Goal: Task Accomplishment & Management: Use online tool/utility

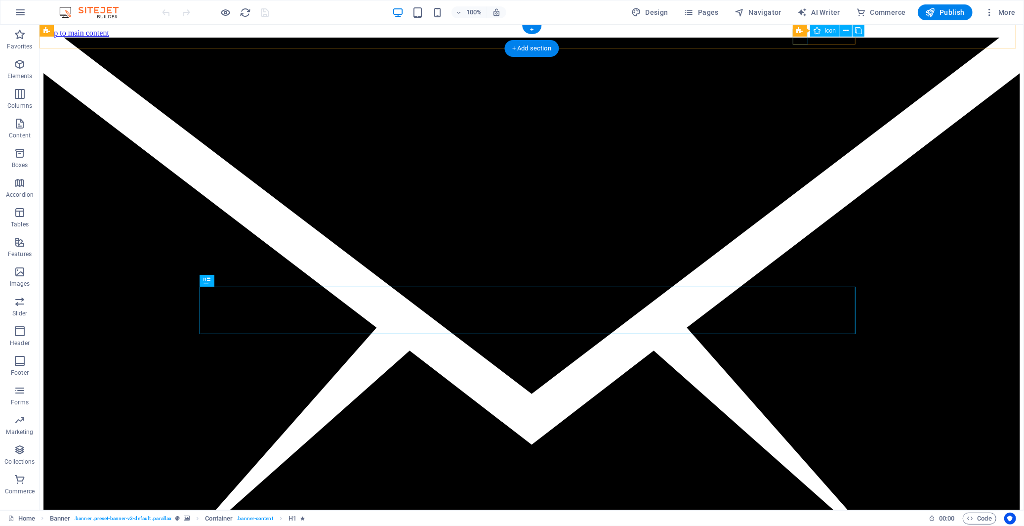
select select "xMidYMid"
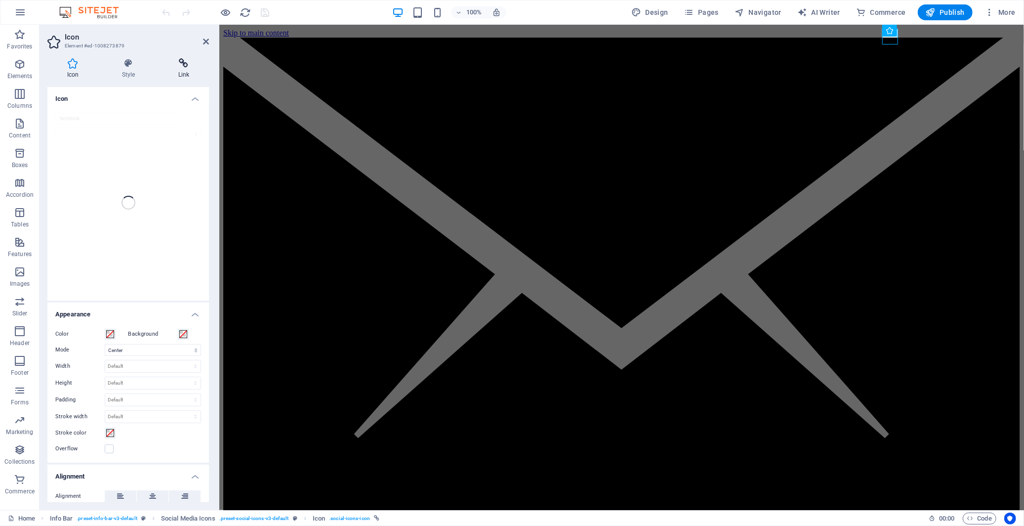
click at [184, 63] on icon at bounding box center [184, 63] width 50 height 10
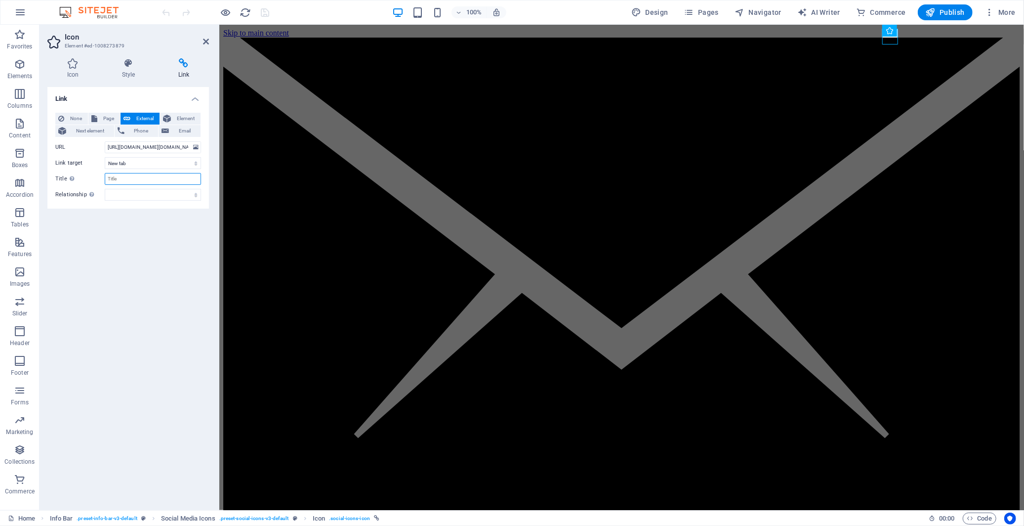
click at [136, 180] on input "Title Additional link description, should not be the same as the link text. The…" at bounding box center [153, 179] width 96 height 12
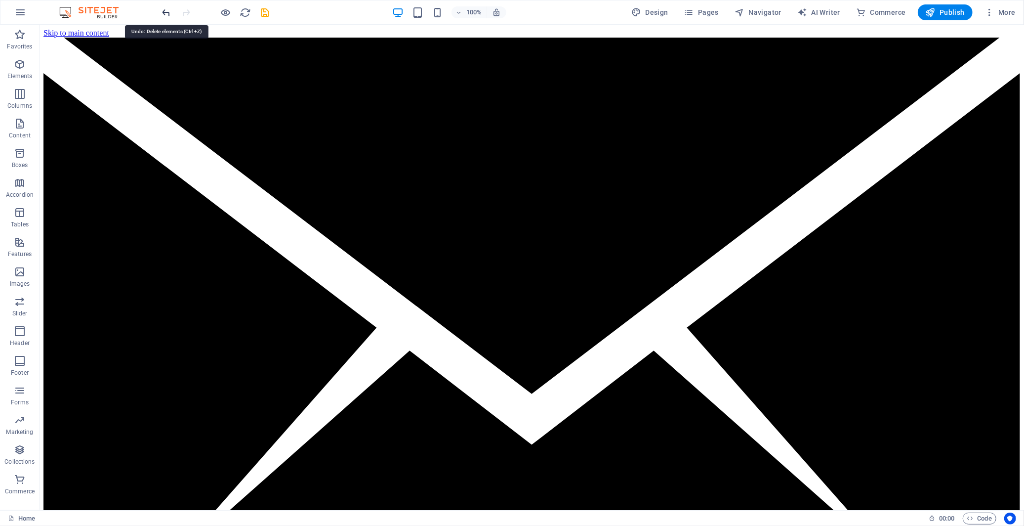
click at [164, 12] on icon "undo" at bounding box center [166, 12] width 11 height 11
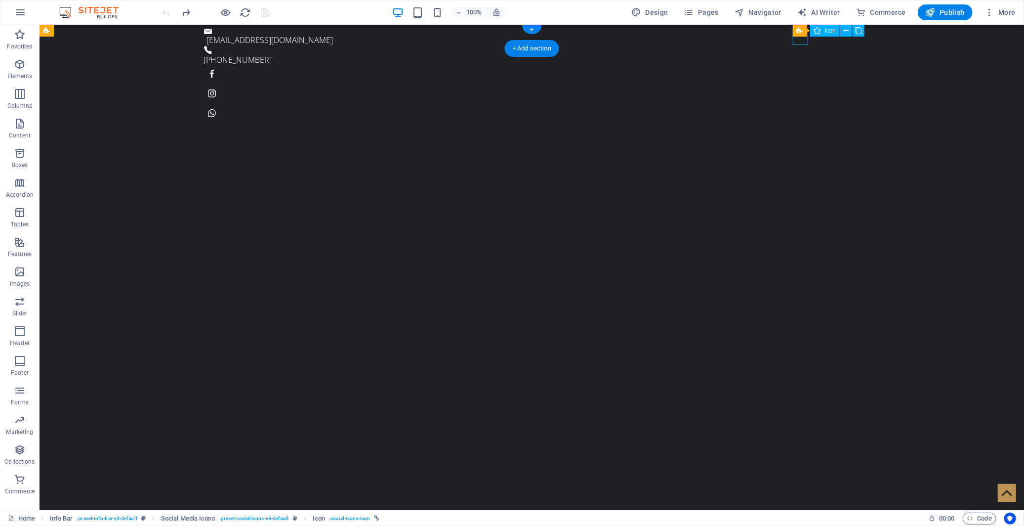
click at [797, 65] on figure at bounding box center [532, 73] width 656 height 16
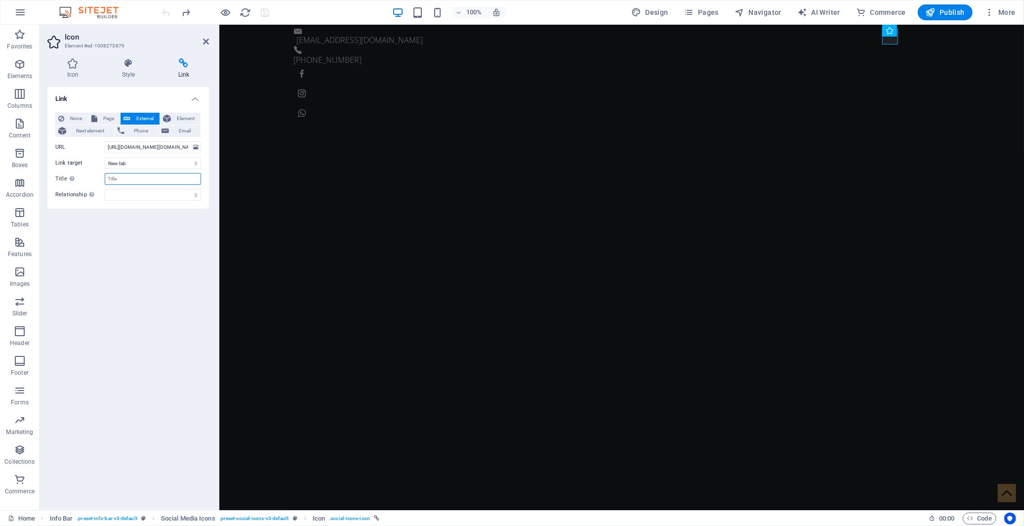
click at [138, 180] on input "Title Additional link description, should not be the same as the link text. The…" at bounding box center [153, 179] width 96 height 12
type input "Facebook"
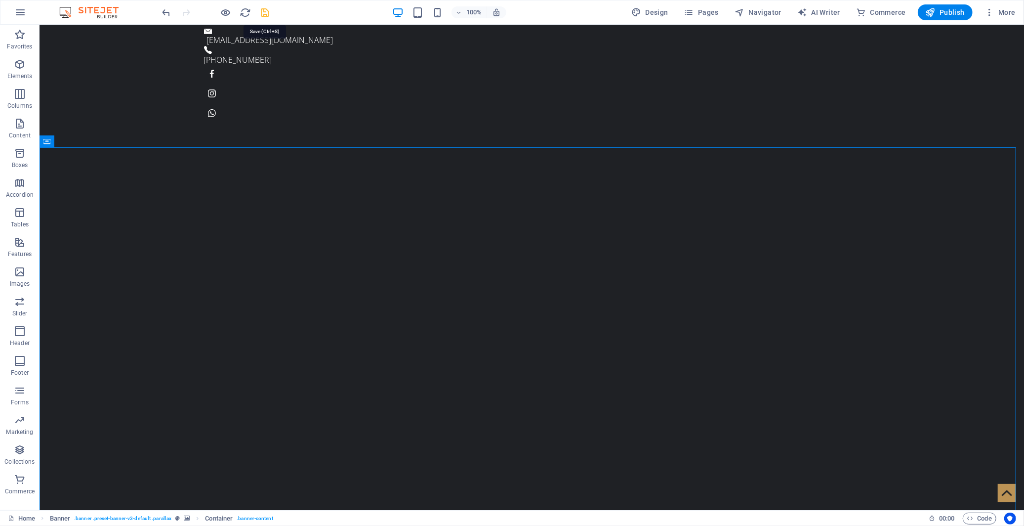
click at [268, 13] on icon "save" at bounding box center [265, 12] width 11 height 11
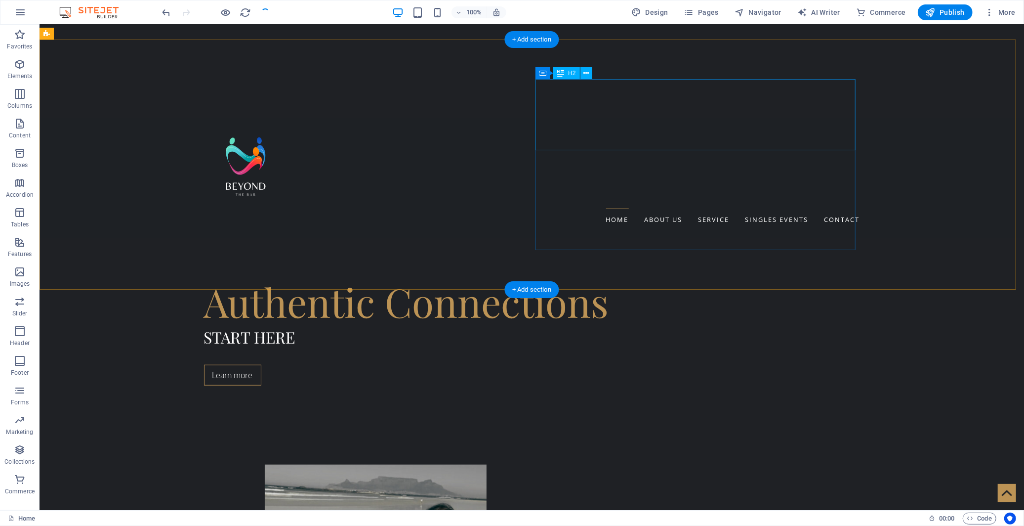
scroll to position [494, 0]
select select "xMidYMid"
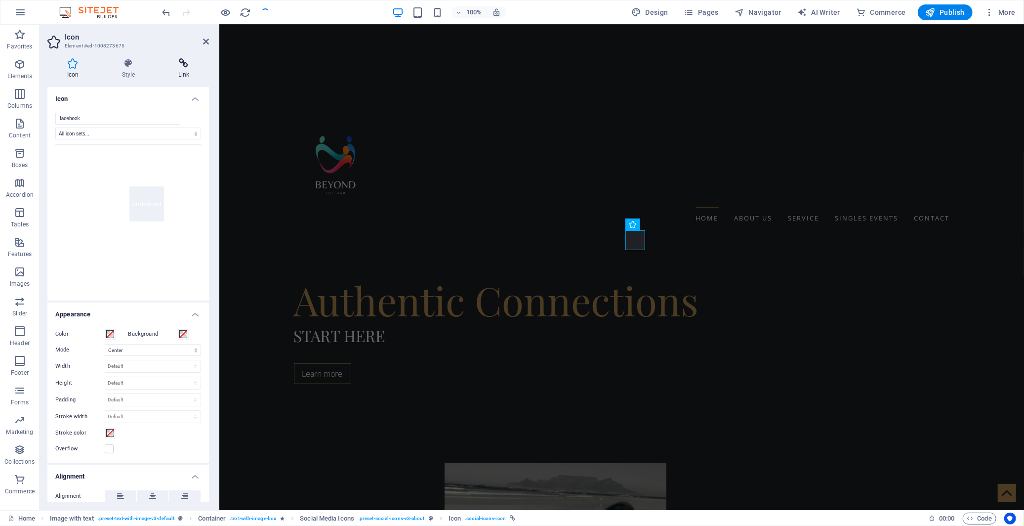
click at [183, 62] on icon at bounding box center [184, 63] width 50 height 10
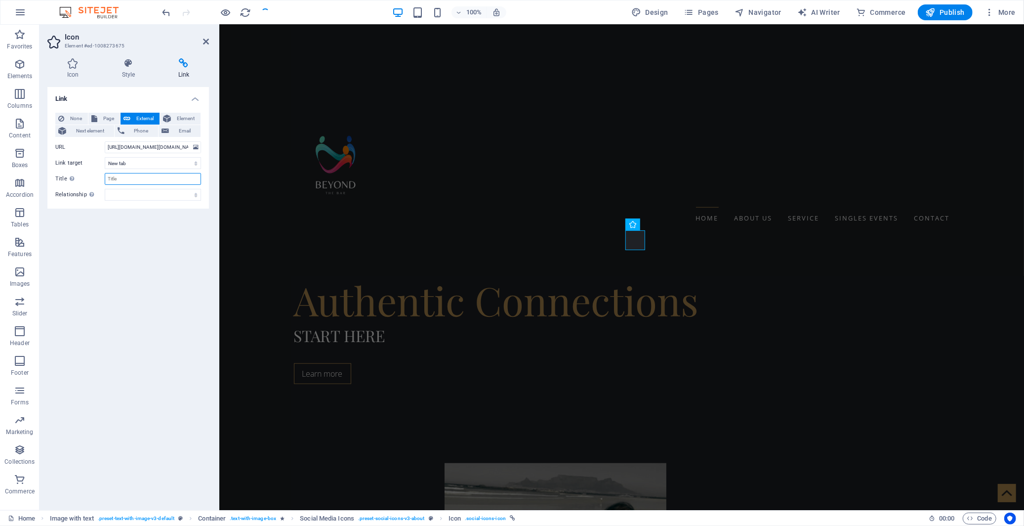
click at [131, 184] on input "Title Additional link description, should not be the same as the link text. The…" at bounding box center [153, 179] width 96 height 12
paste input "Facebook"
type input "Facebook"
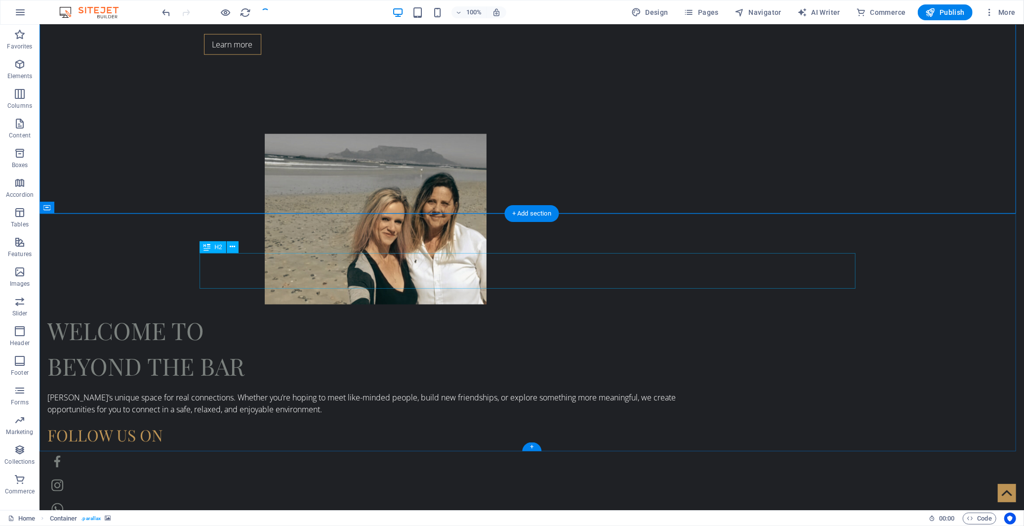
scroll to position [997, 0]
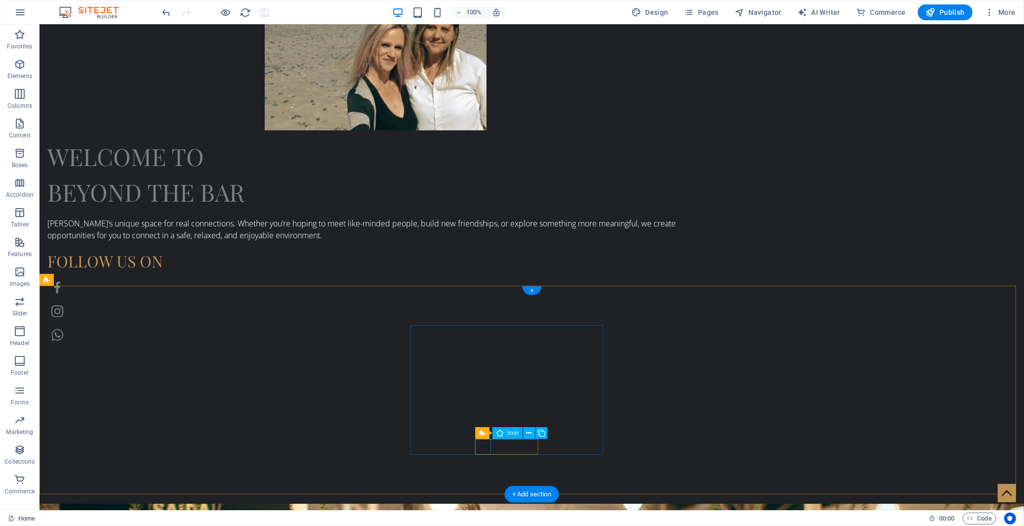
select select "xMidYMid"
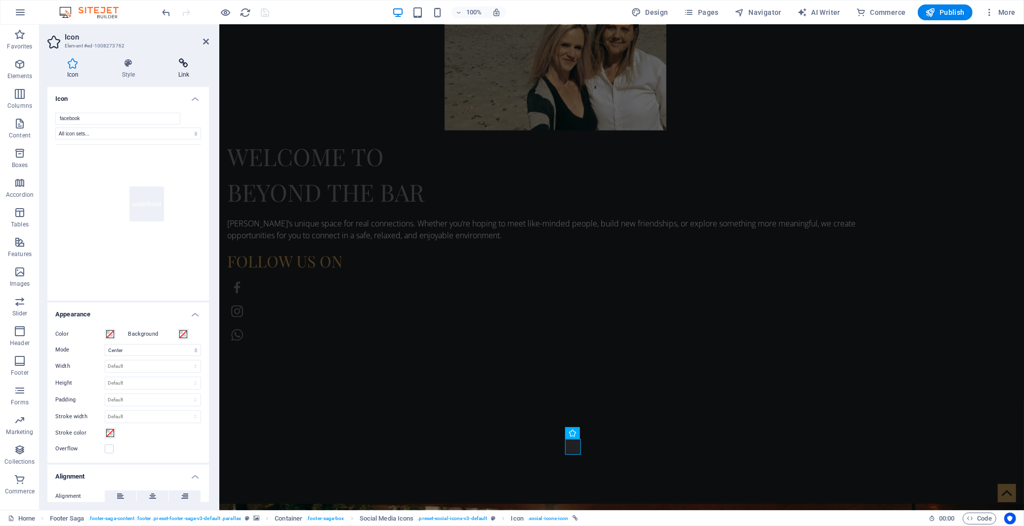
click at [184, 64] on icon at bounding box center [184, 63] width 50 height 10
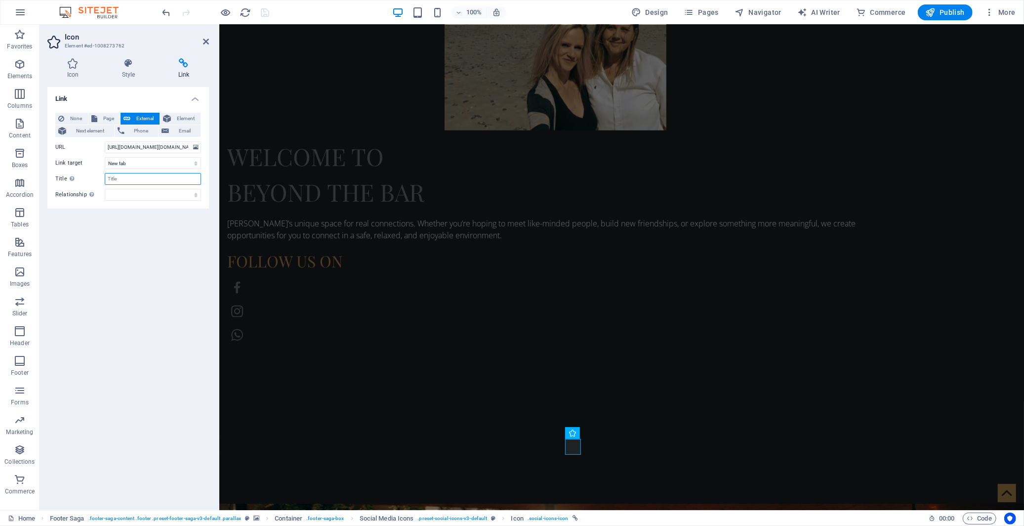
drag, startPoint x: 160, startPoint y: 178, endPoint x: 171, endPoint y: 179, distance: 11.9
click at [160, 178] on input "Title Additional link description, should not be the same as the link text. The…" at bounding box center [153, 179] width 96 height 12
paste input "Facebook"
type input "Facebook"
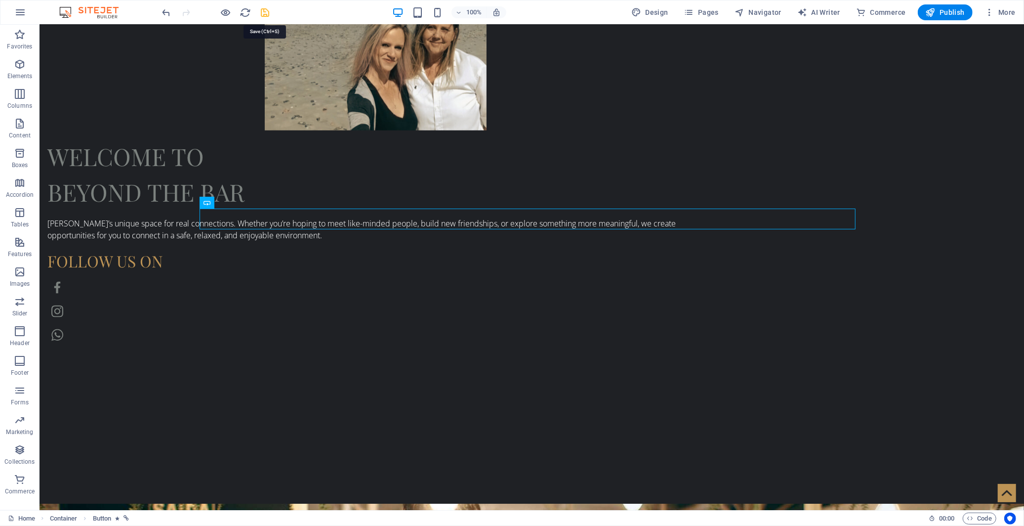
click at [264, 10] on icon "save" at bounding box center [265, 12] width 11 height 11
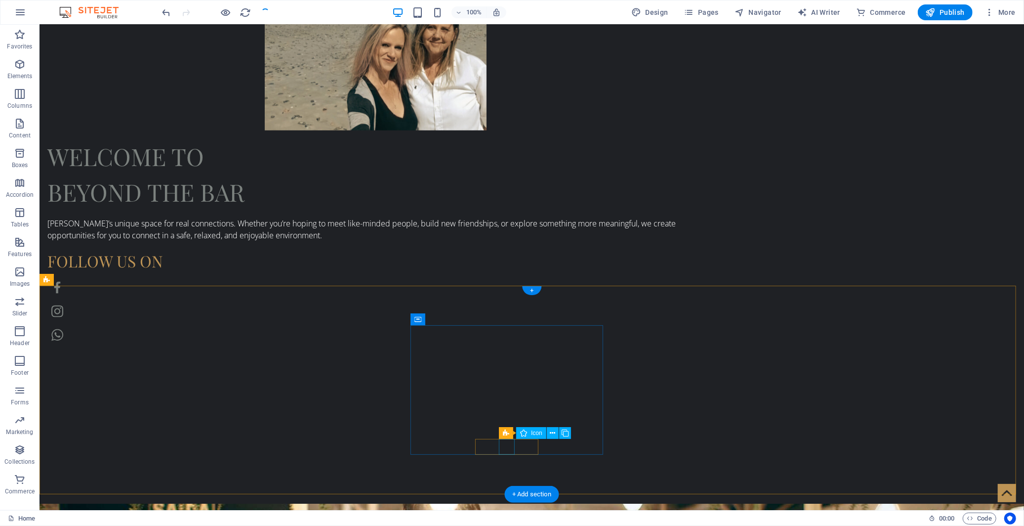
select select "xMidYMid"
select select "px"
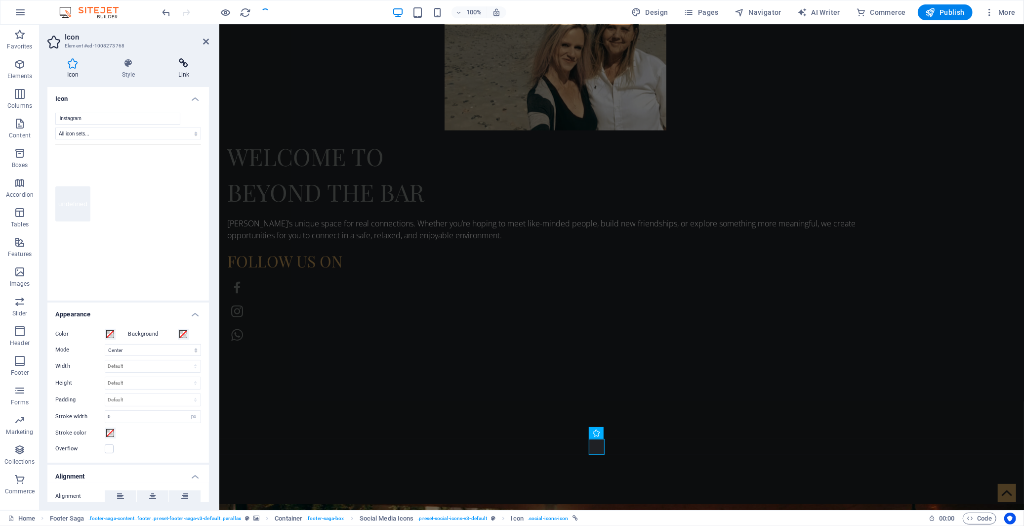
click at [181, 63] on icon at bounding box center [184, 63] width 50 height 10
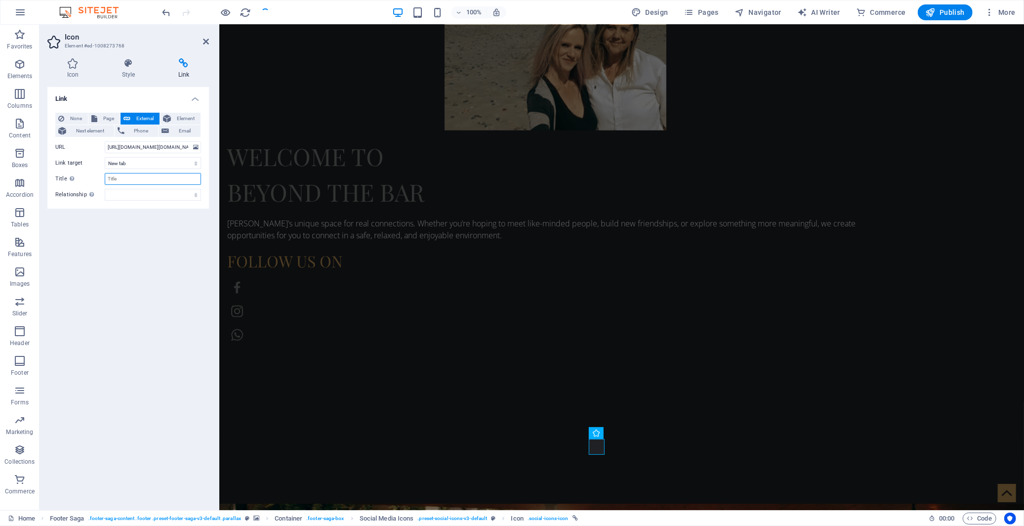
click at [133, 179] on input "Title Additional link description, should not be the same as the link text. The…" at bounding box center [153, 179] width 96 height 12
type input "Instagram"
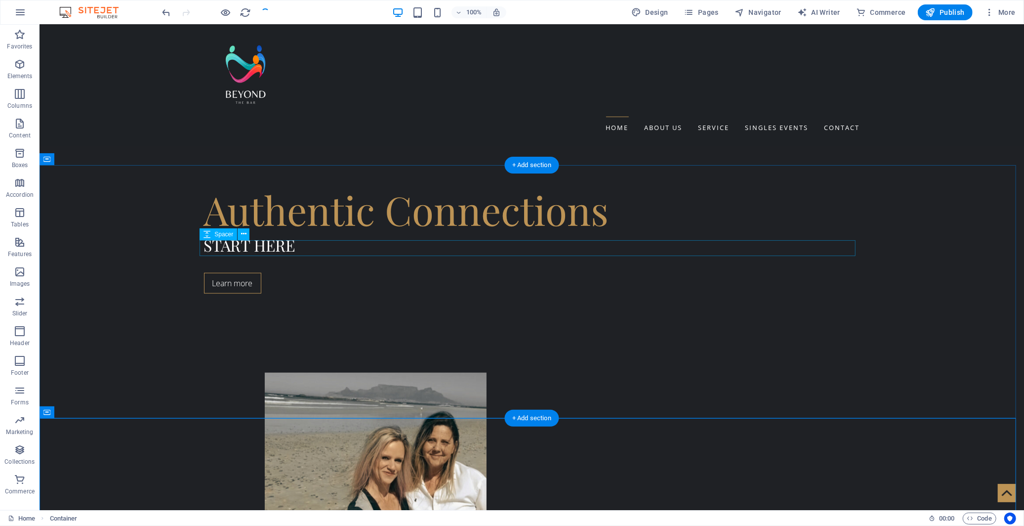
scroll to position [558, 0]
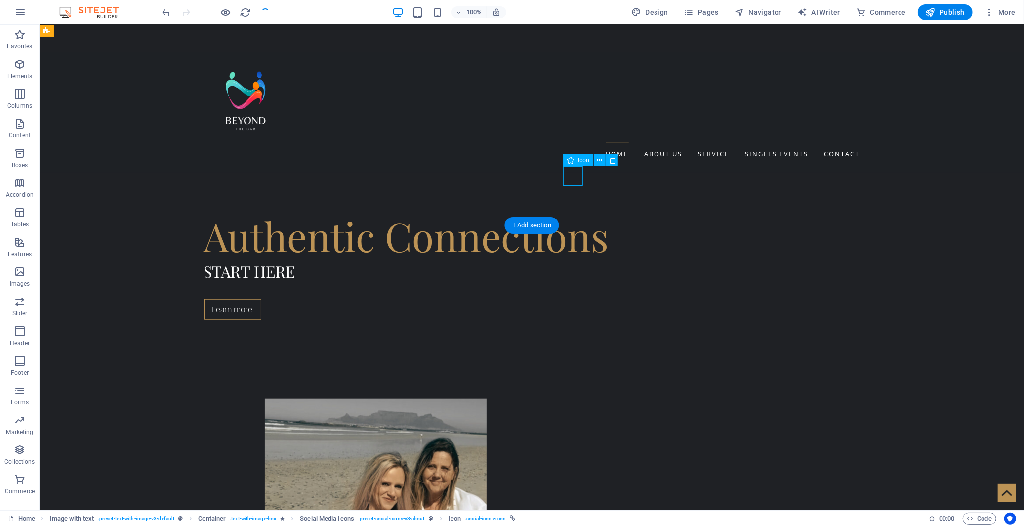
select select "xMidYMid"
select select "px"
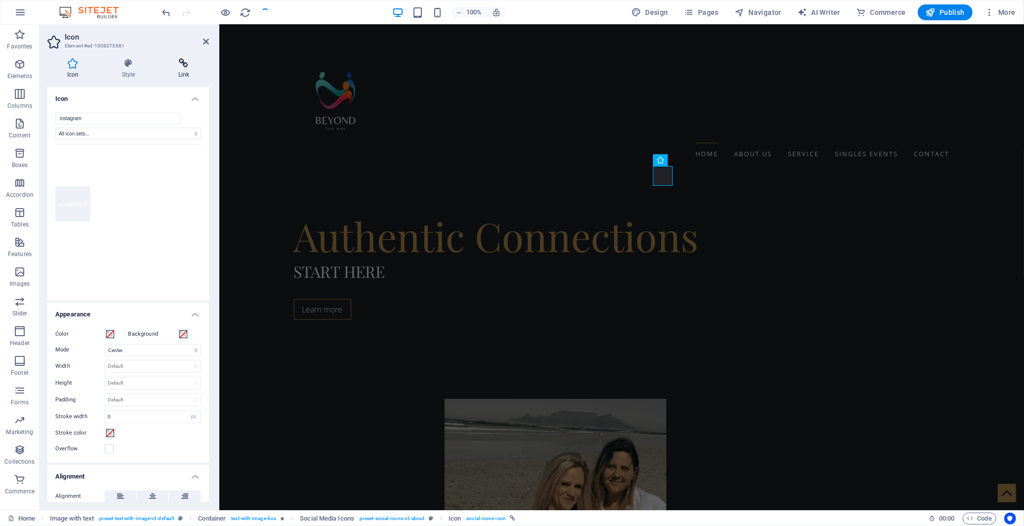
click at [182, 63] on icon at bounding box center [184, 63] width 50 height 10
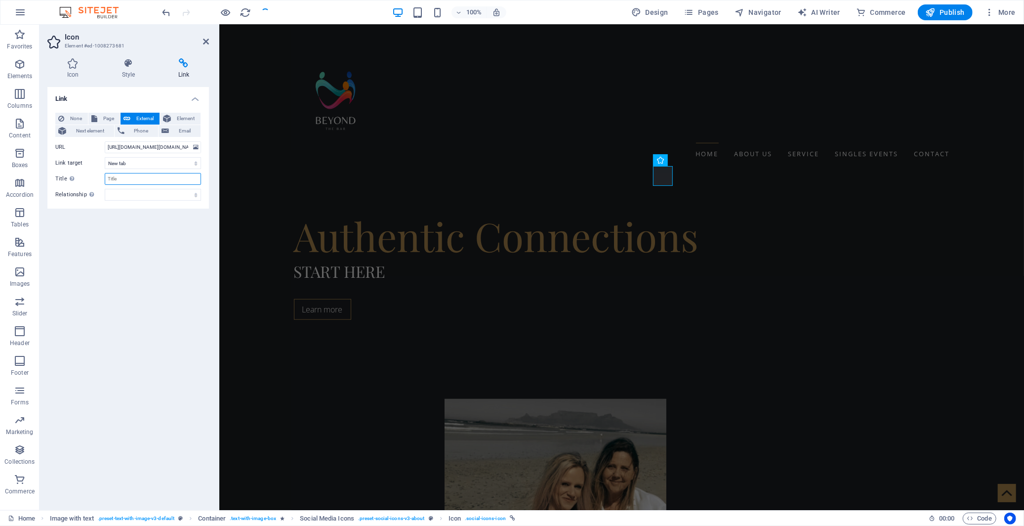
click at [140, 176] on input "Title Additional link description, should not be the same as the link text. The…" at bounding box center [153, 179] width 96 height 12
paste input "Instagram"
type input "Instagram"
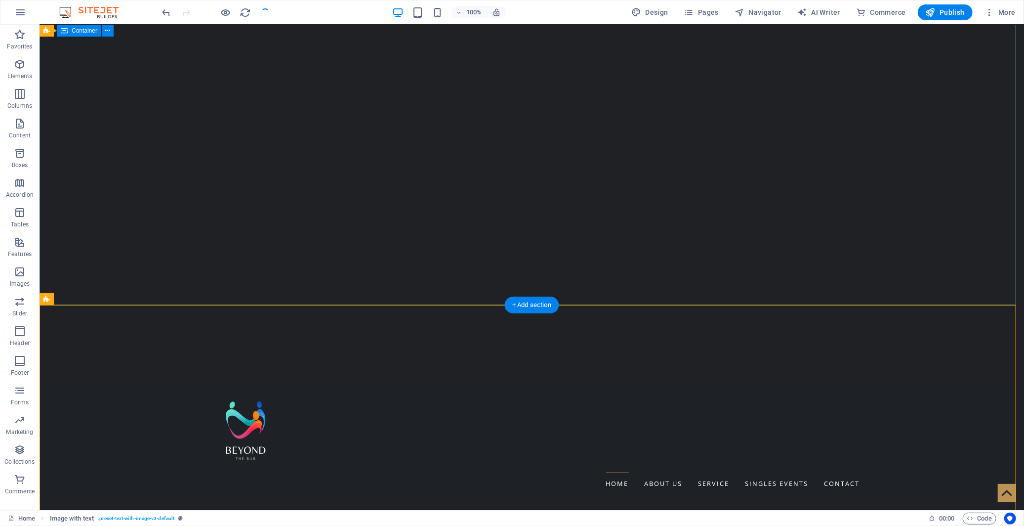
scroll to position [0, 0]
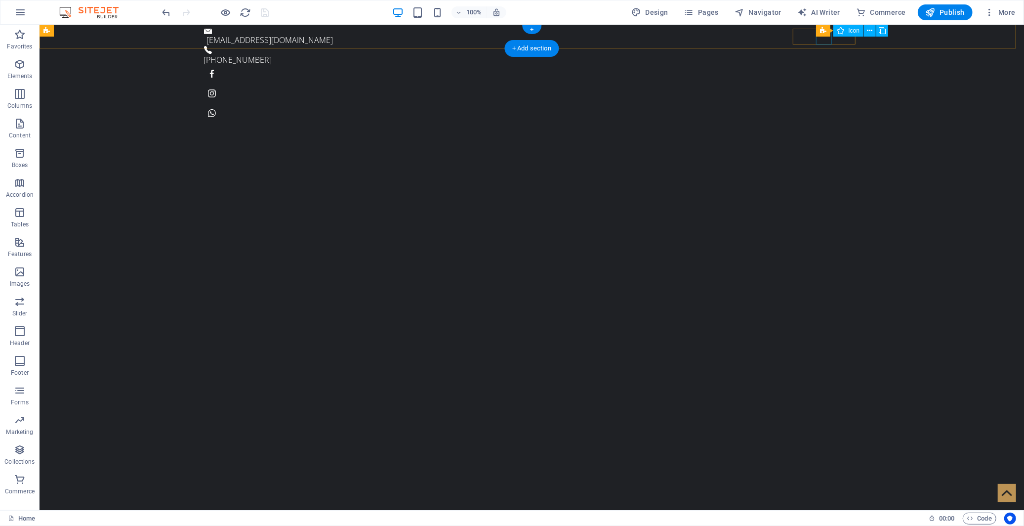
click at [823, 85] on figure at bounding box center [532, 93] width 656 height 16
select select "xMidYMid"
select select "px"
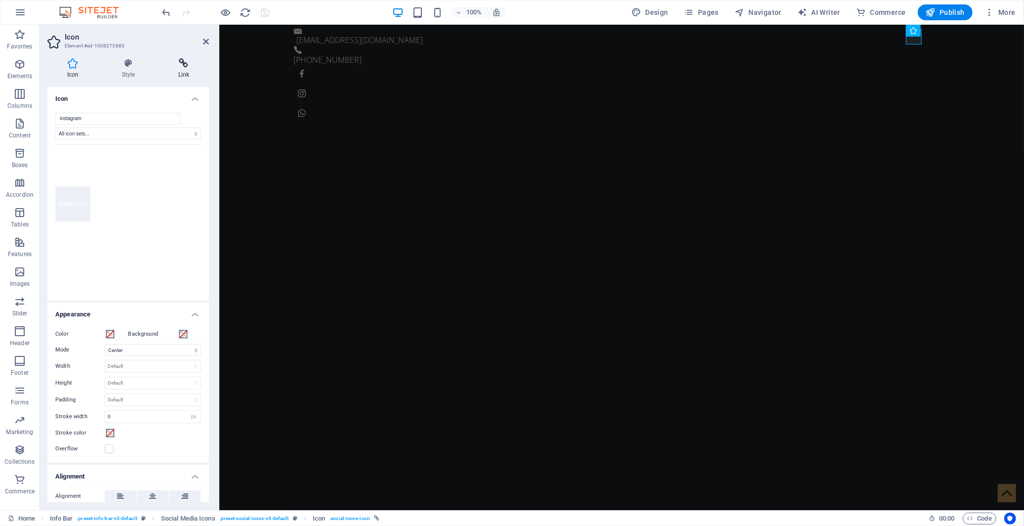
click at [186, 63] on icon at bounding box center [184, 63] width 50 height 10
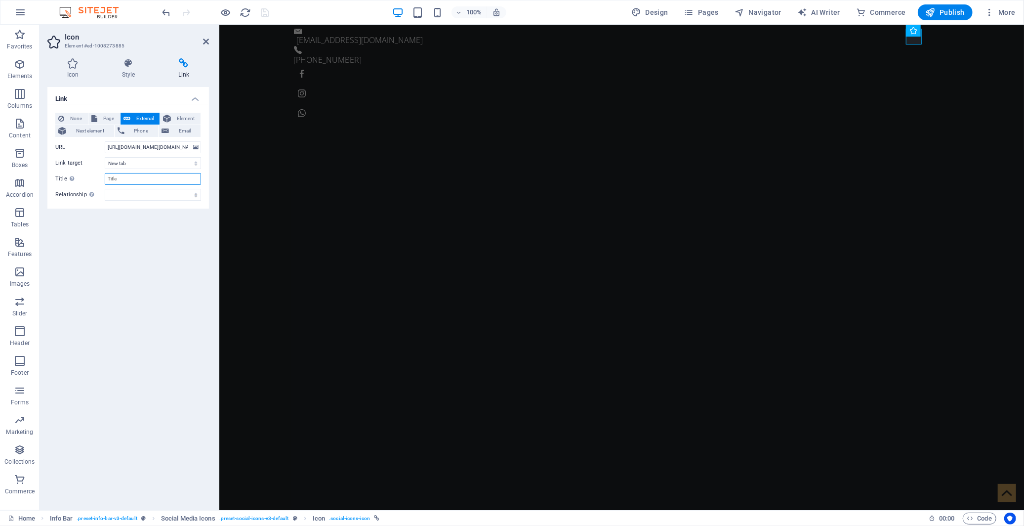
click at [137, 176] on input "Title Additional link description, should not be the same as the link text. The…" at bounding box center [153, 179] width 96 height 12
paste input "Instagram"
type input "Instagram"
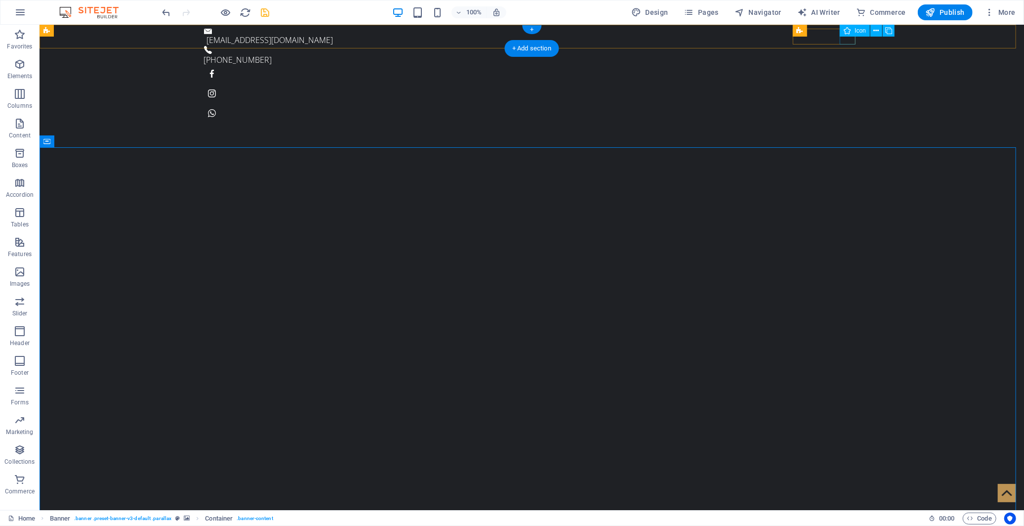
click at [849, 105] on figure at bounding box center [532, 113] width 656 height 16
select select "xMidYMid"
select select "px"
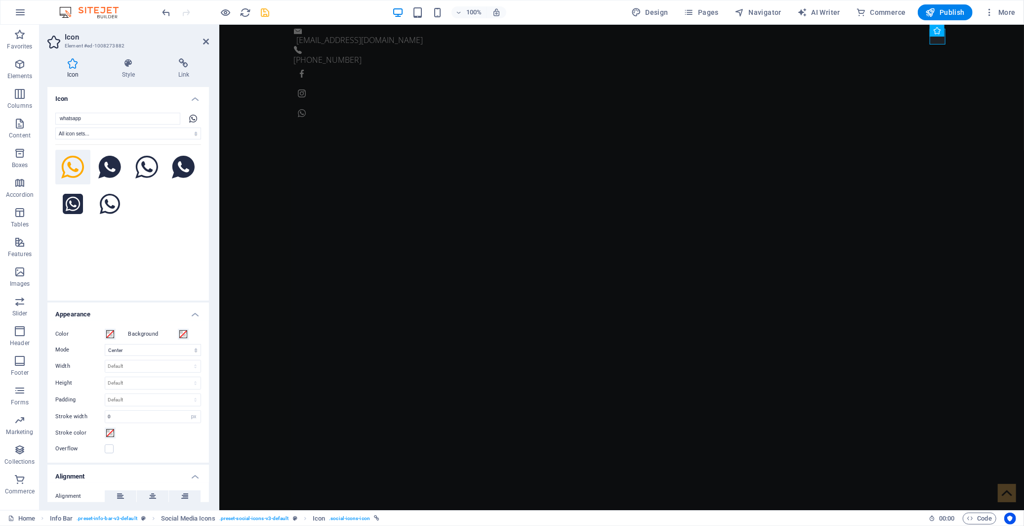
click at [183, 53] on div "Icon Style Link Icon whatsapp All icon sets... IcoFont Ionicons FontAwesome Bra…" at bounding box center [128, 280] width 177 height 460
click at [184, 63] on icon at bounding box center [184, 63] width 50 height 10
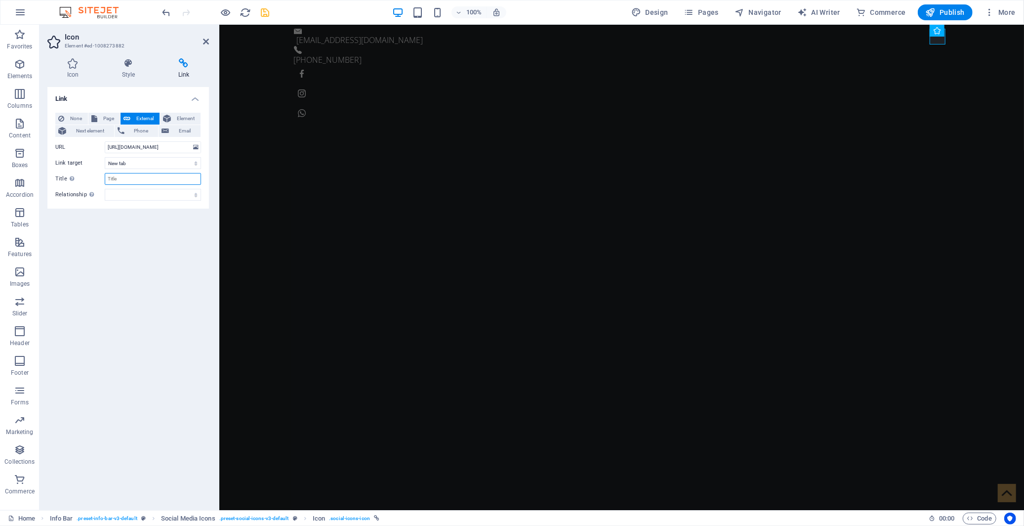
click at [129, 176] on input "Title Additional link description, should not be the same as the link text. The…" at bounding box center [153, 179] width 96 height 12
type input "WhatsApp"
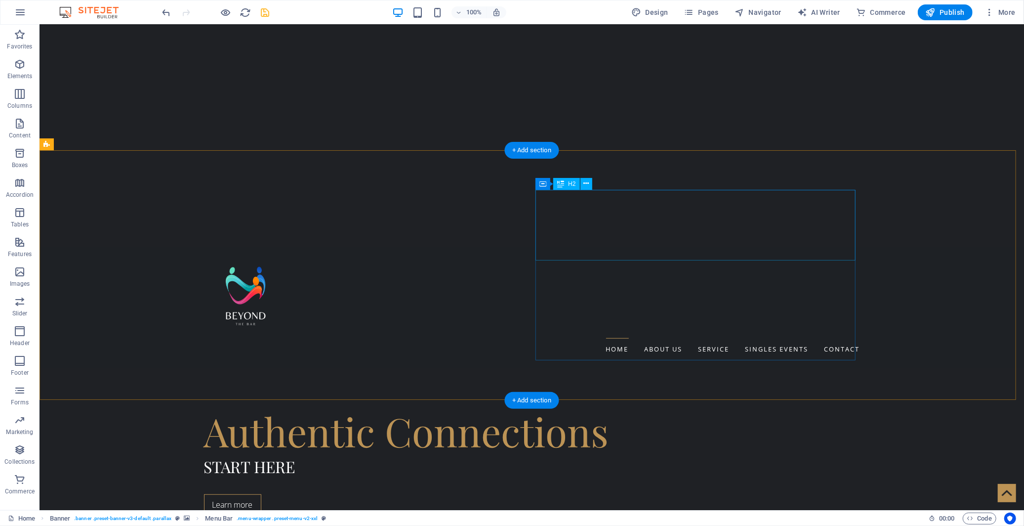
scroll to position [494, 0]
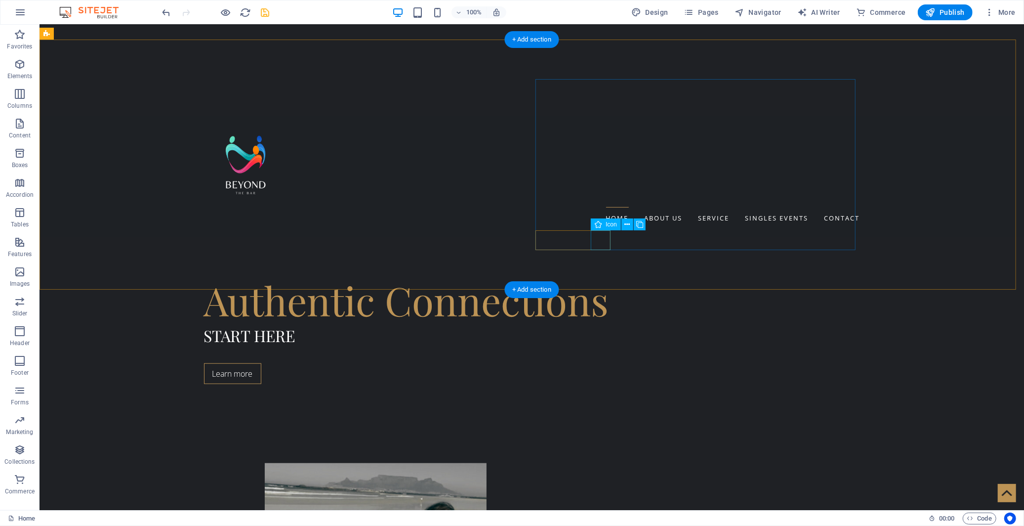
select select "xMidYMid"
select select "px"
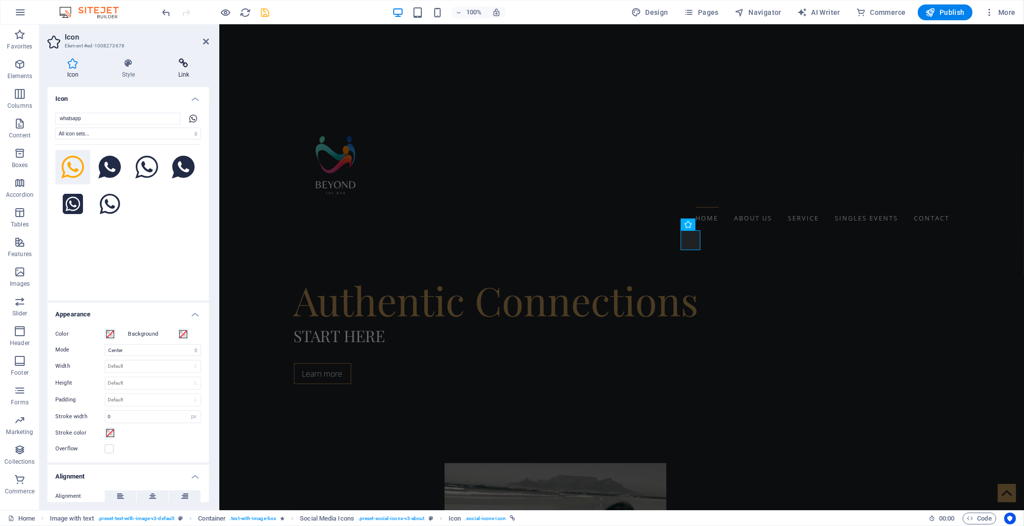
click at [181, 66] on icon at bounding box center [184, 63] width 50 height 10
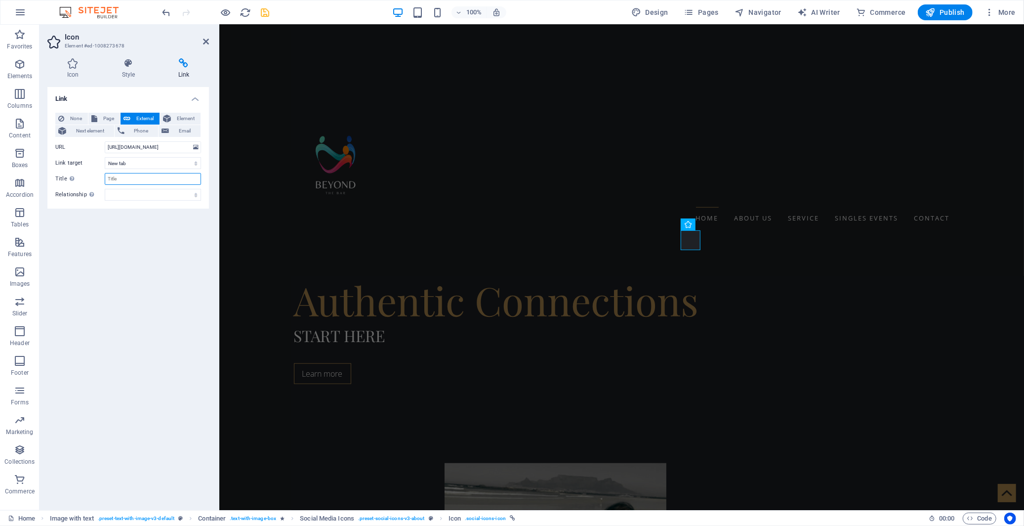
click at [152, 176] on input "Title Additional link description, should not be the same as the link text. The…" at bounding box center [153, 179] width 96 height 12
paste input "WhatsApp"
type input "WhatsApp"
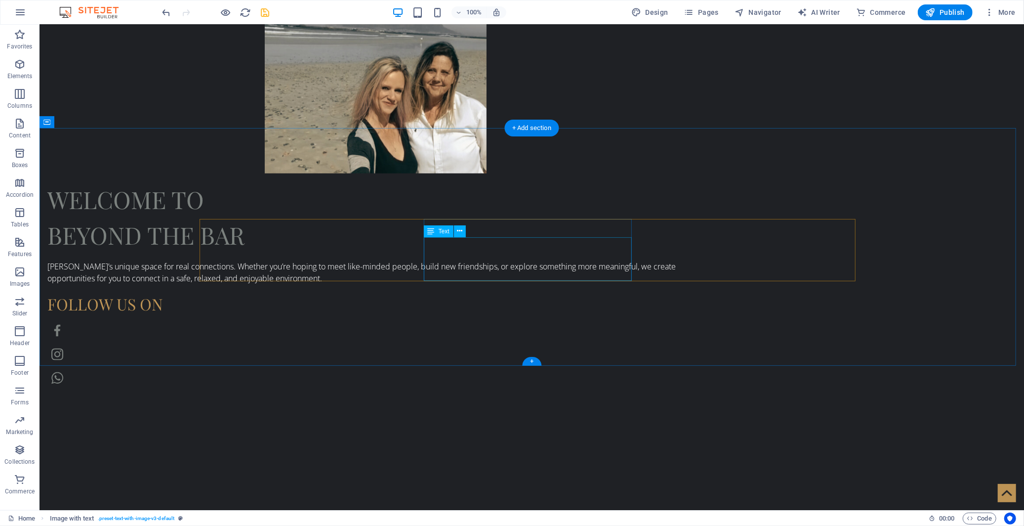
scroll to position [997, 0]
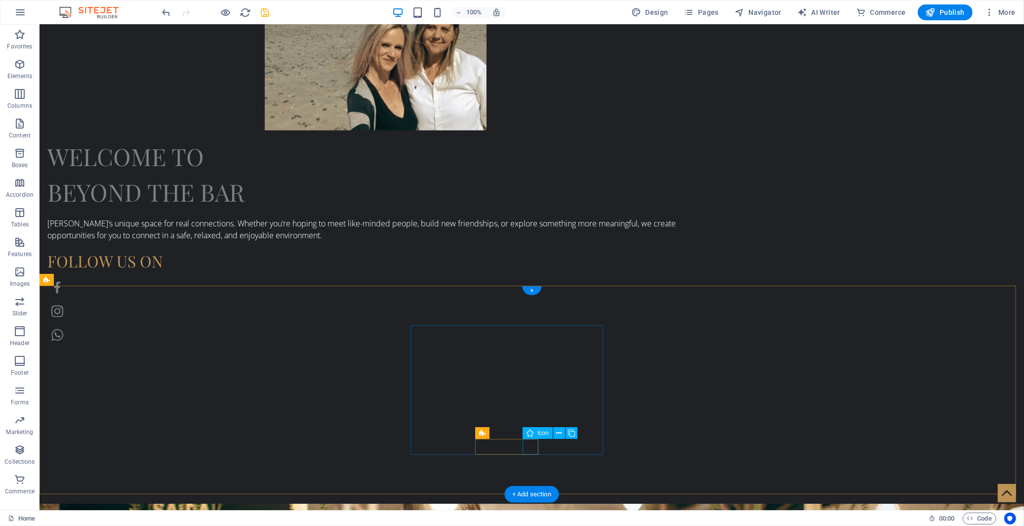
select select "xMidYMid"
select select "px"
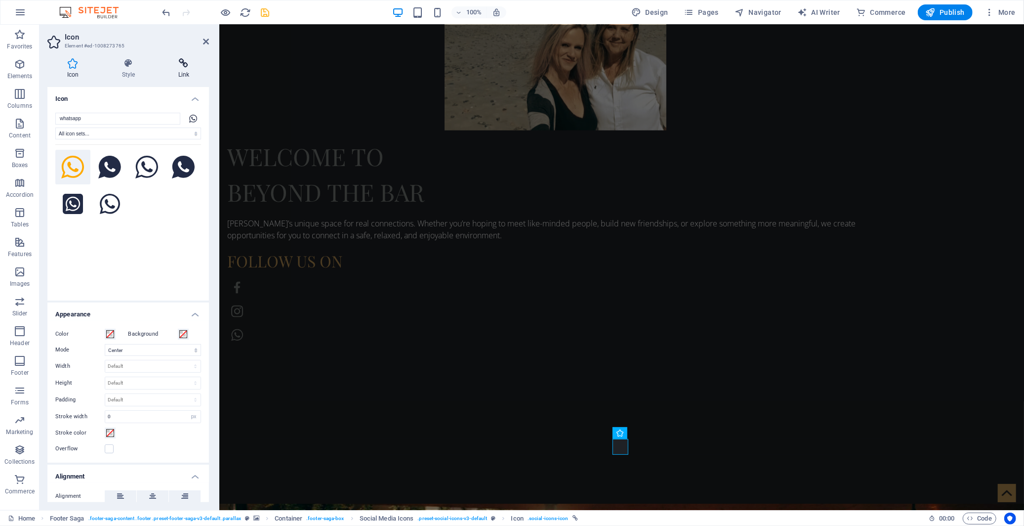
click at [185, 60] on icon at bounding box center [184, 63] width 50 height 10
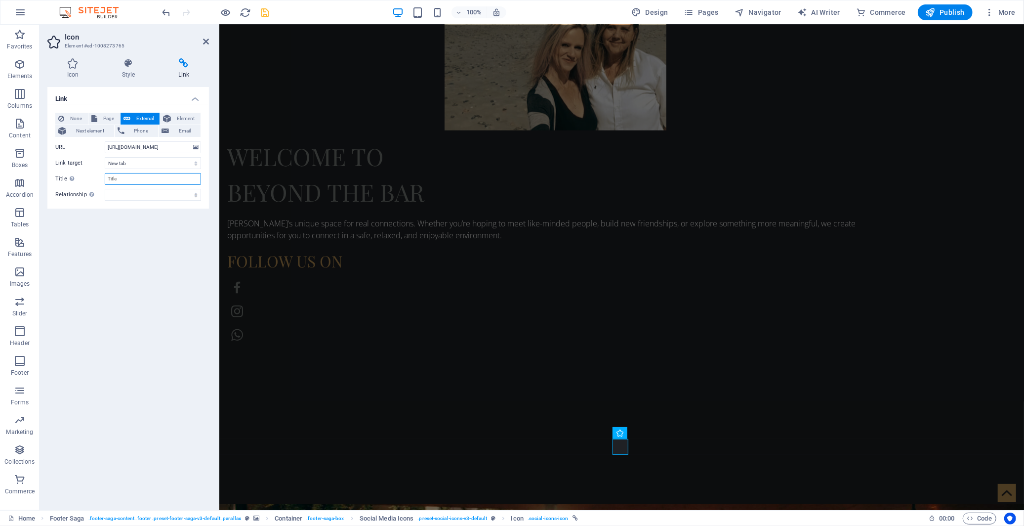
click at [136, 174] on input "Title Additional link description, should not be the same as the link text. The…" at bounding box center [153, 179] width 96 height 12
paste input "WhatsApp"
type input "WhatsApp"
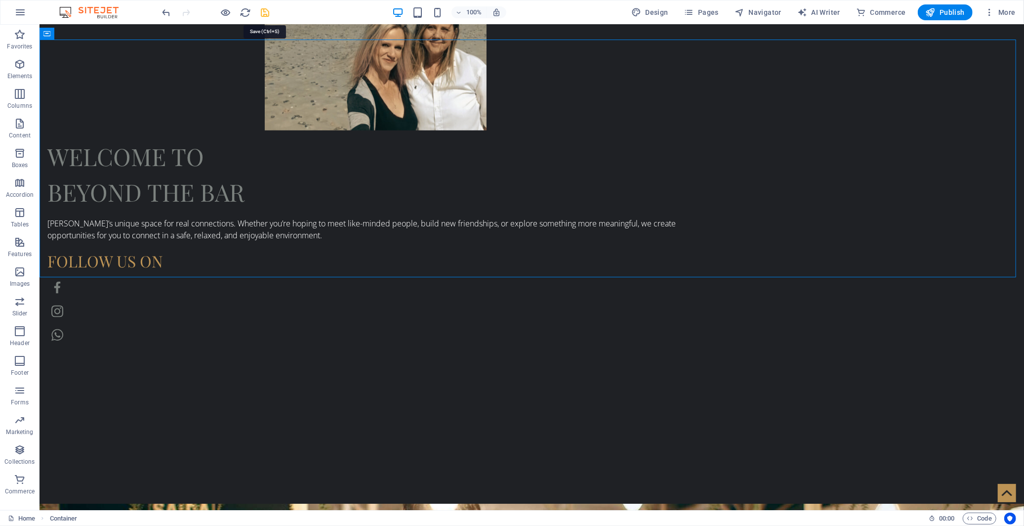
click at [263, 11] on icon "save" at bounding box center [265, 12] width 11 height 11
click at [942, 12] on span "Publish" at bounding box center [945, 12] width 39 height 10
